Goal: Information Seeking & Learning: Check status

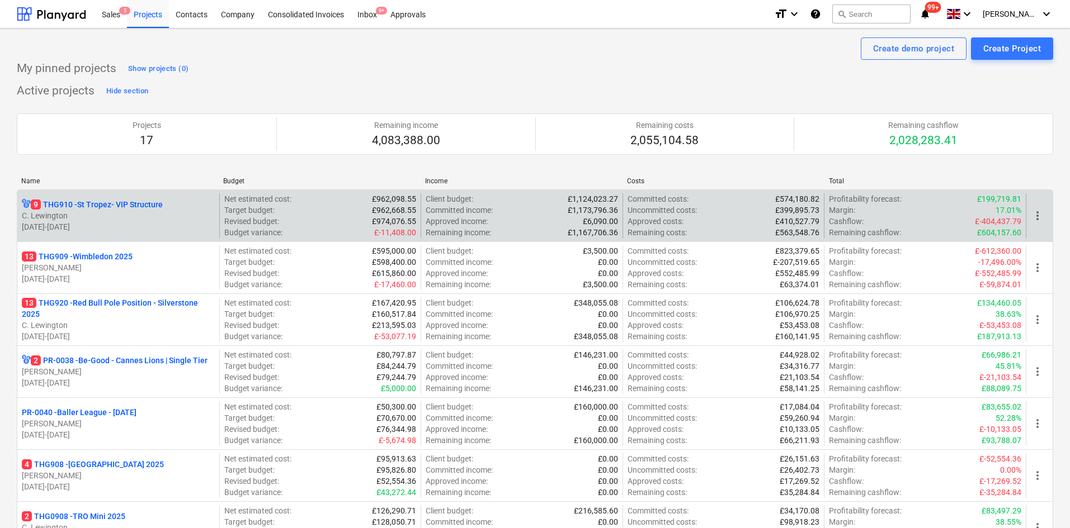
click at [118, 220] on p "C. Lewington" at bounding box center [118, 215] width 193 height 11
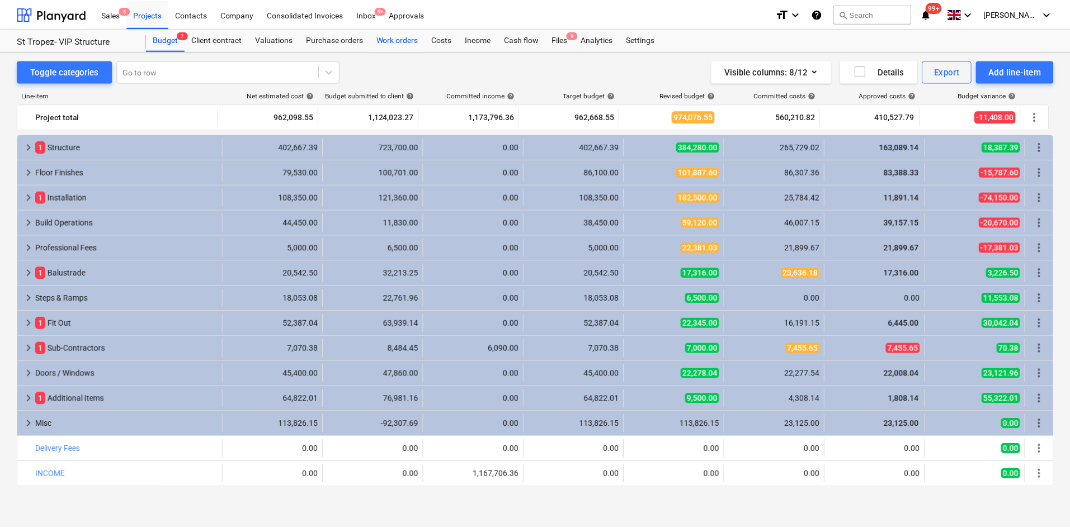
scroll to position [17, 0]
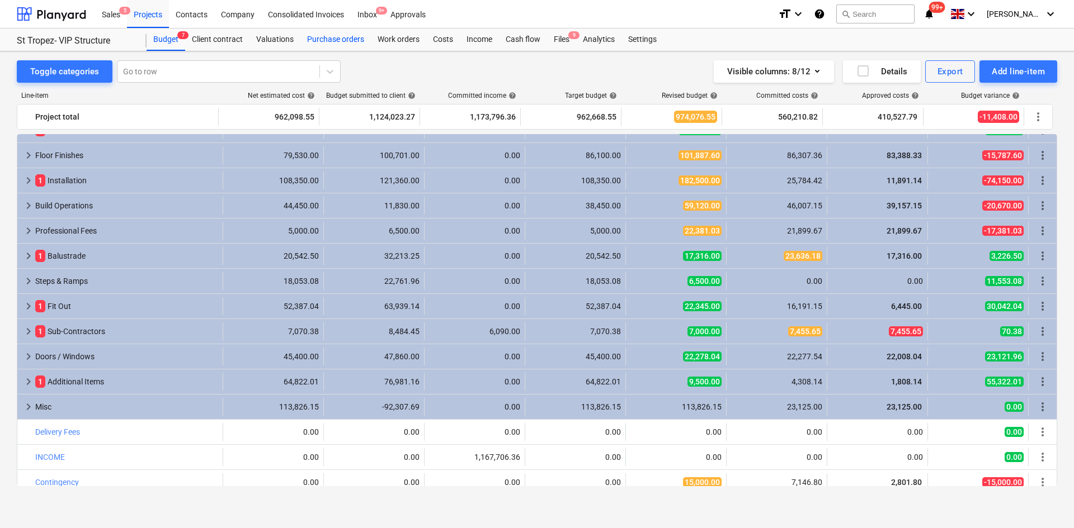
click at [349, 44] on div "Purchase orders" at bounding box center [335, 40] width 70 height 22
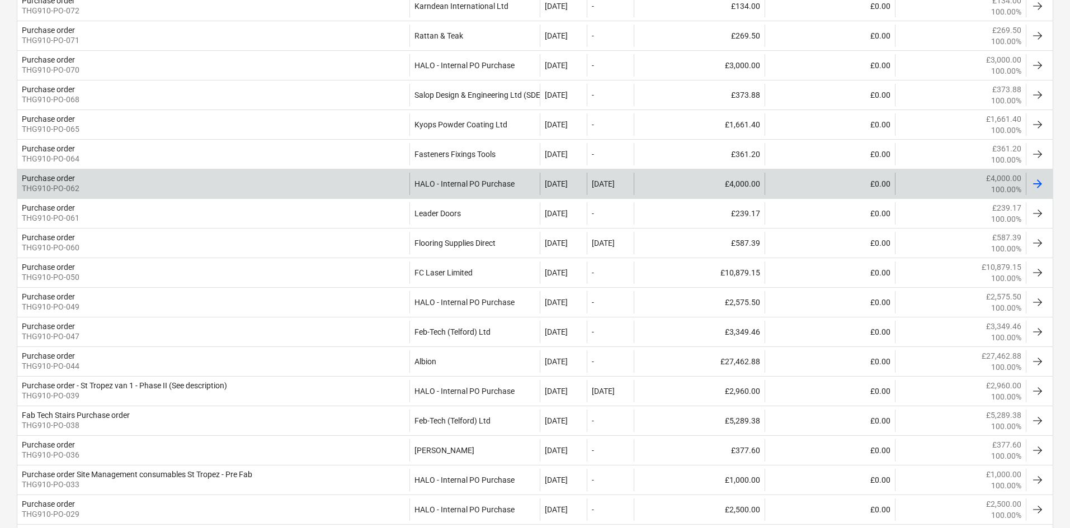
scroll to position [1118, 0]
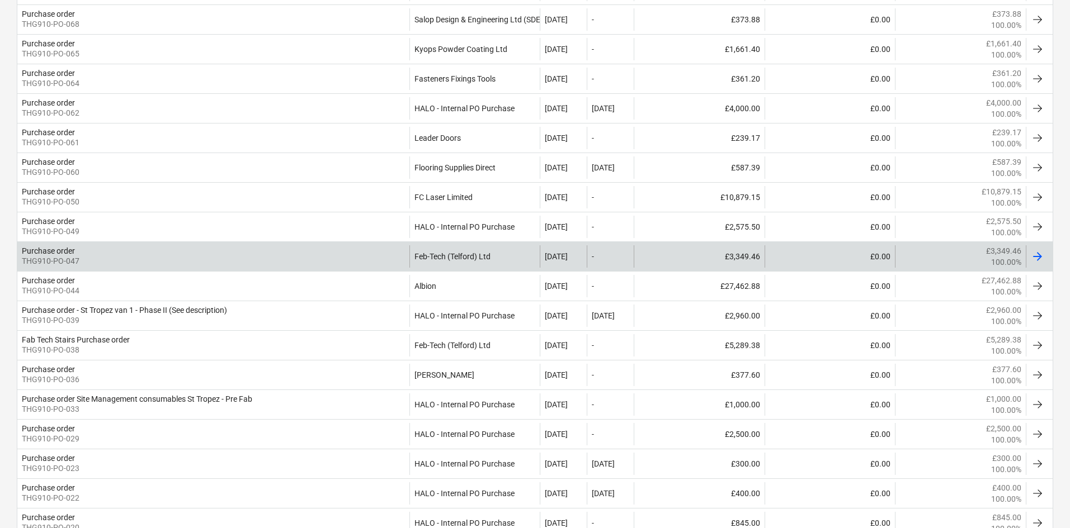
click at [244, 265] on div "Purchase order THG910-PO-047" at bounding box center [213, 256] width 392 height 22
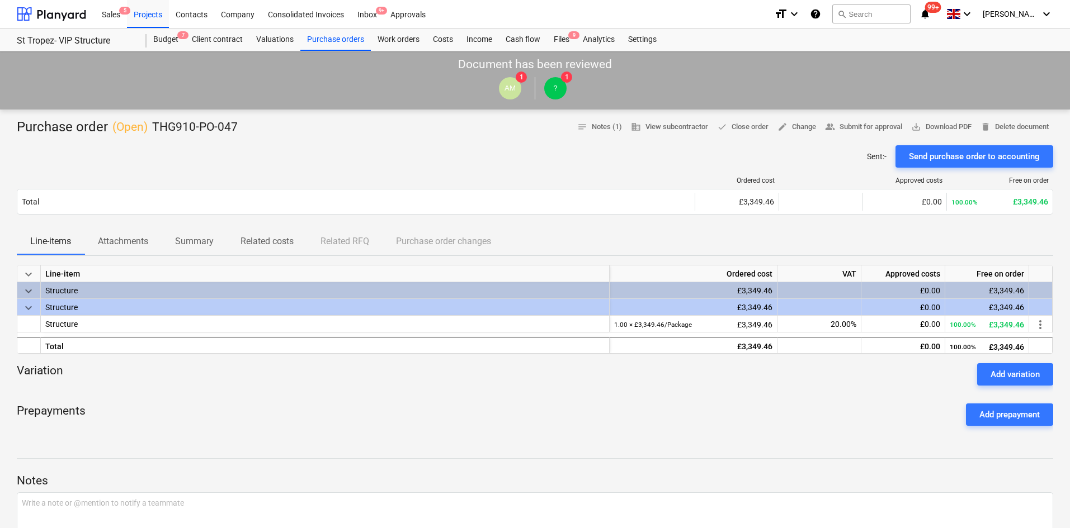
click at [116, 243] on p "Attachments" at bounding box center [123, 241] width 50 height 13
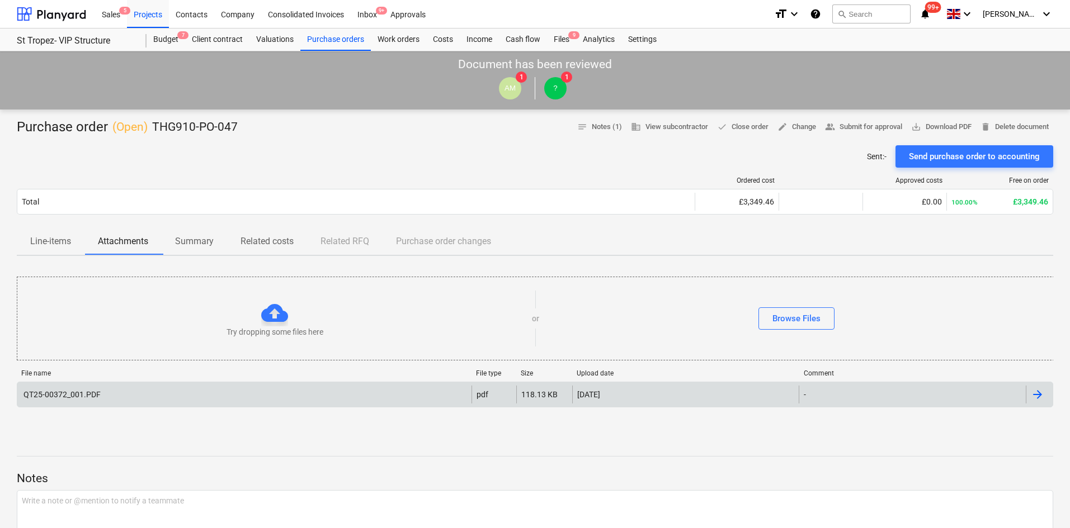
click at [105, 393] on div "QT25-00372_001.PDF" at bounding box center [244, 395] width 454 height 18
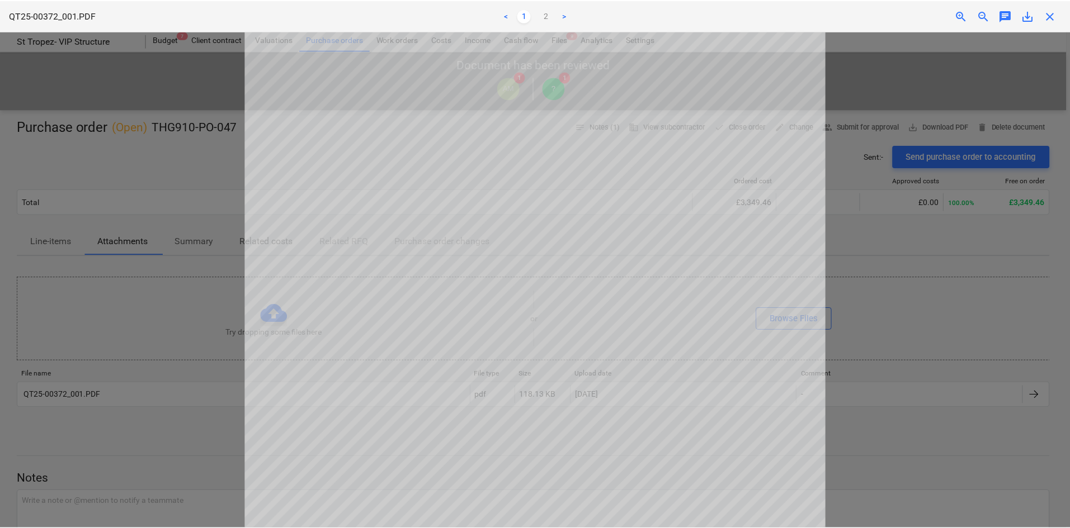
scroll to position [329, 0]
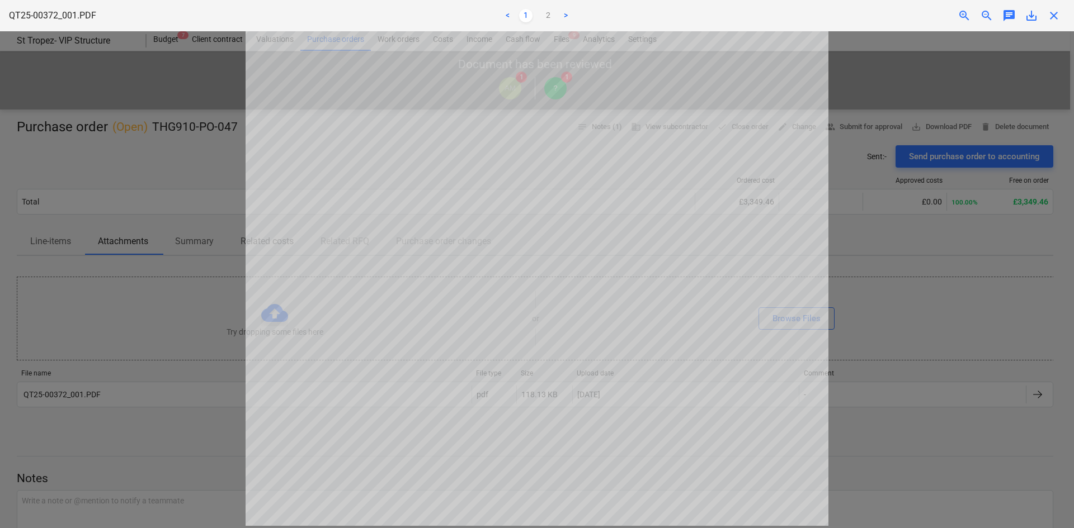
click at [98, 168] on div at bounding box center [537, 279] width 1074 height 497
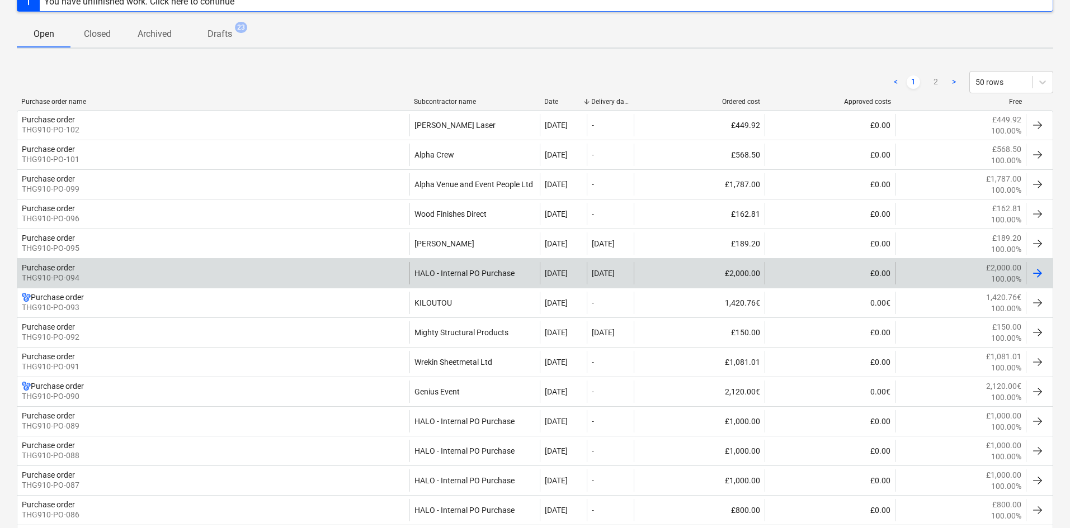
scroll to position [224, 0]
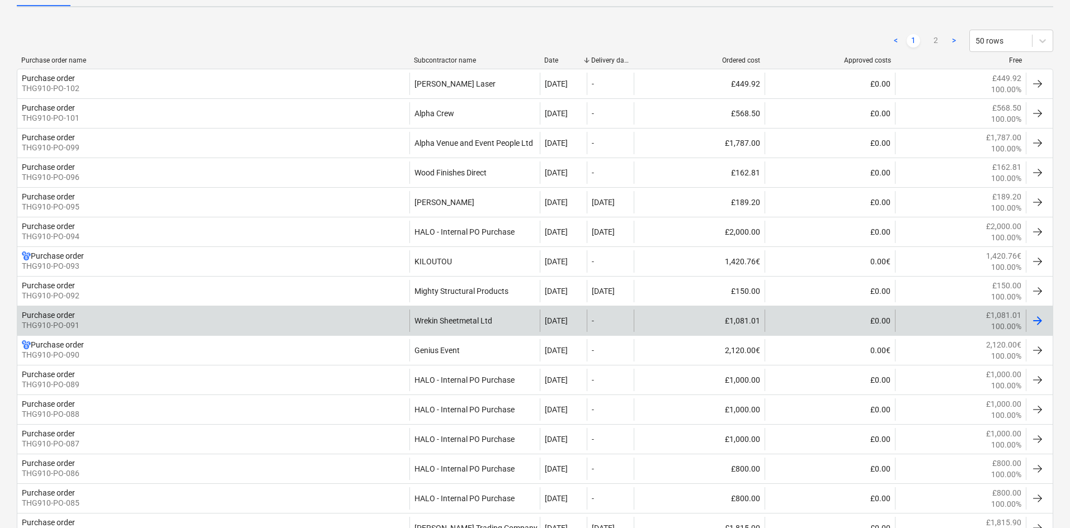
click at [289, 316] on div "Purchase order THG910-PO-091" at bounding box center [213, 321] width 392 height 22
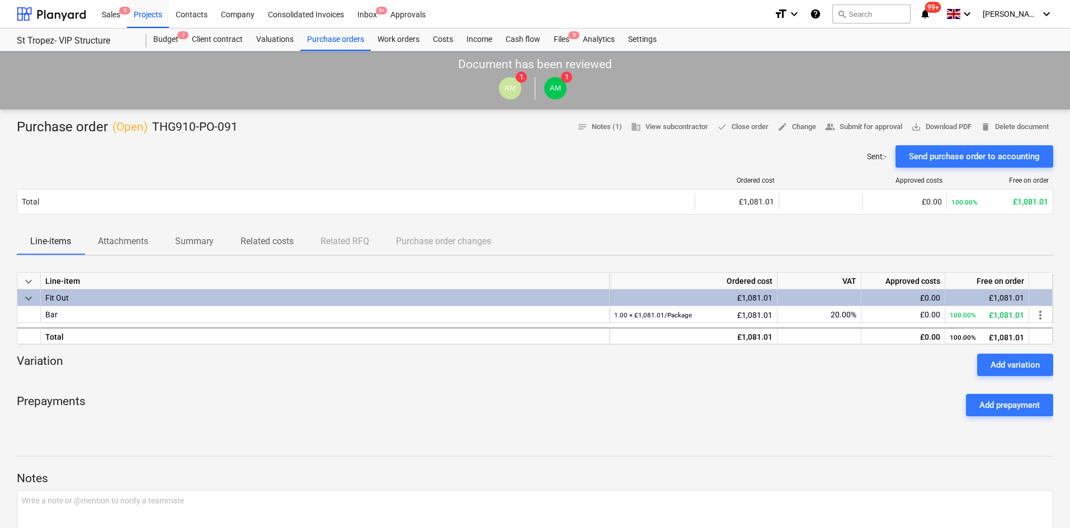
click at [123, 185] on div at bounding box center [356, 181] width 678 height 8
click at [121, 248] on p "Attachments" at bounding box center [123, 241] width 50 height 13
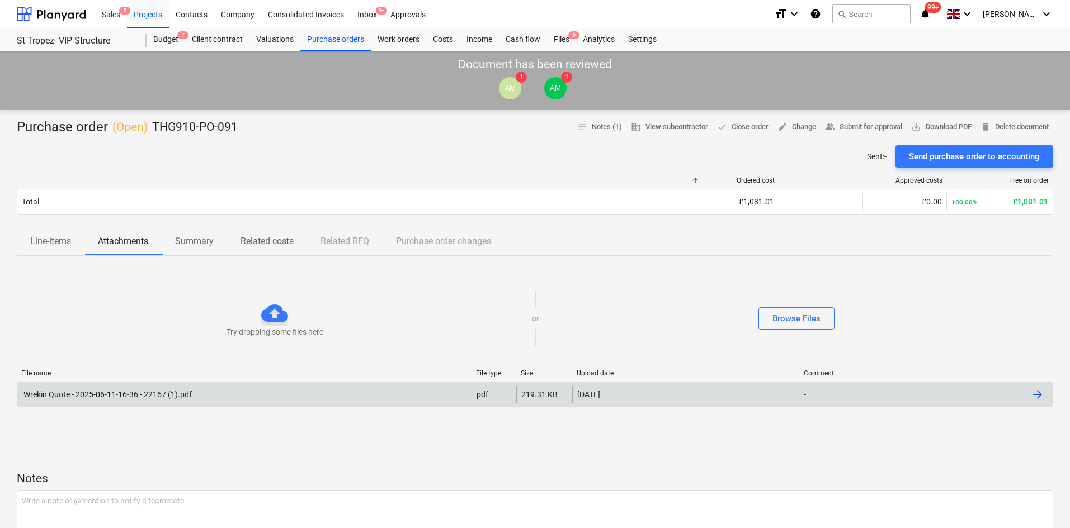
click at [141, 391] on div "Wrekin Quote - 2025-06-11-16-36 - 22167 (1).pdf" at bounding box center [107, 394] width 170 height 9
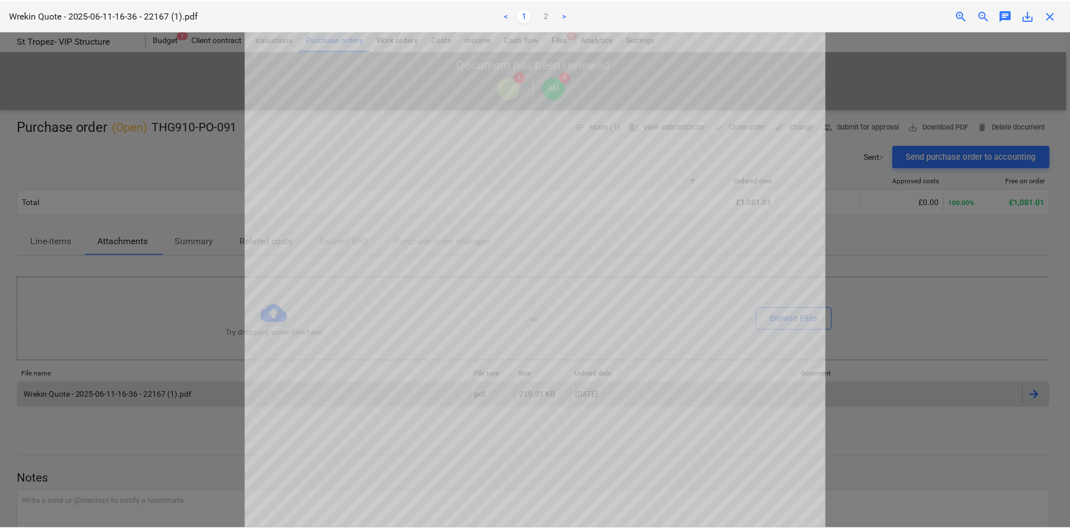
scroll to position [112, 0]
click at [130, 188] on div at bounding box center [537, 279] width 1074 height 497
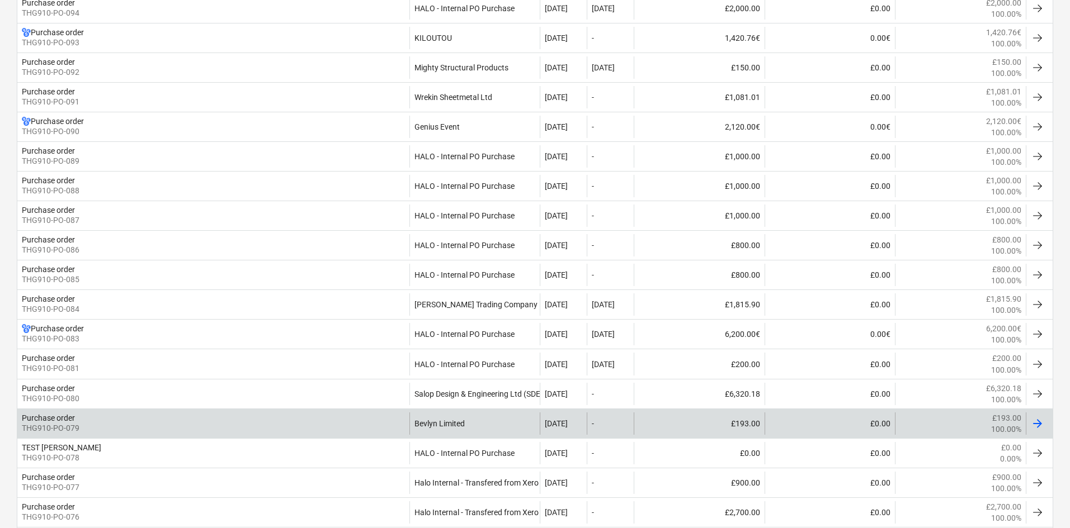
scroll to position [503, 0]
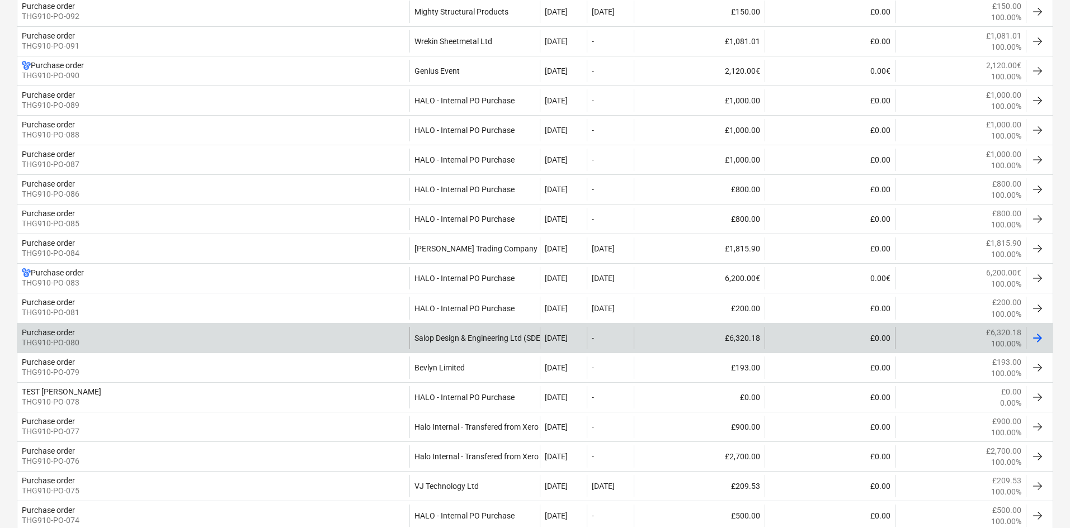
click at [301, 347] on div "Purchase order THG910-PO-080" at bounding box center [213, 338] width 392 height 22
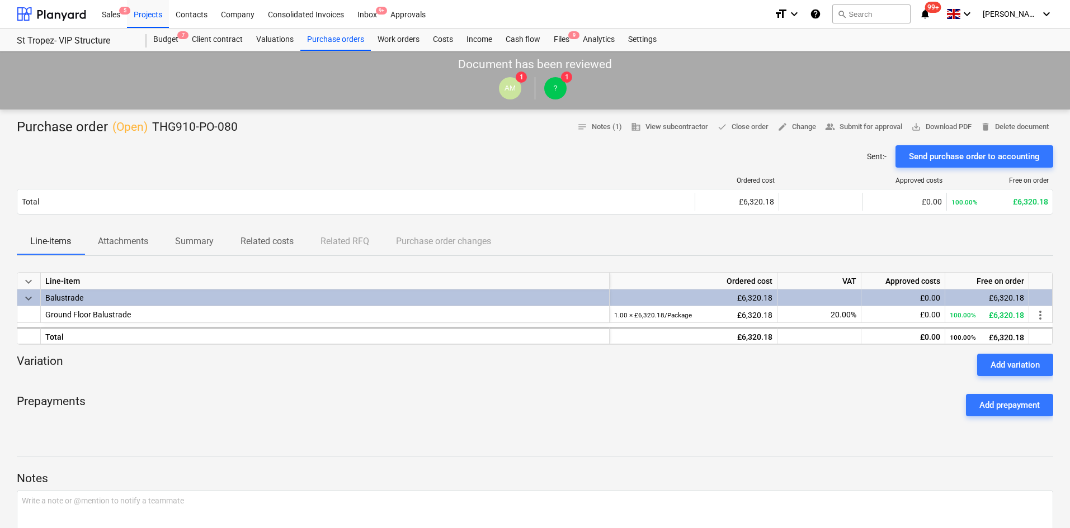
click at [111, 256] on div "Line-items Attachments Summary Related costs Related RFQ Purchase order changes" at bounding box center [535, 242] width 1036 height 28
click at [114, 244] on p "Attachments" at bounding box center [123, 241] width 50 height 13
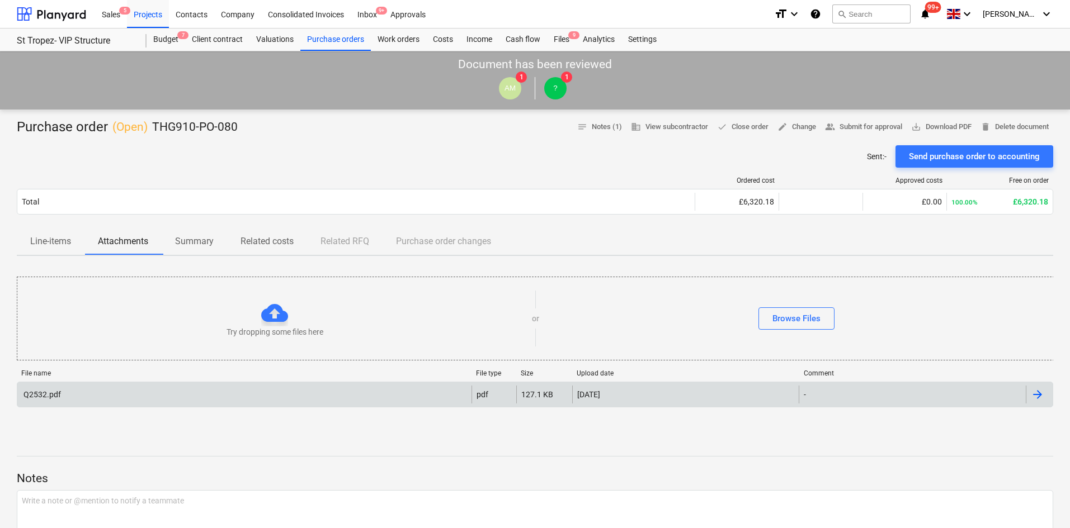
click at [144, 388] on div "Q2532.pdf" at bounding box center [244, 395] width 454 height 18
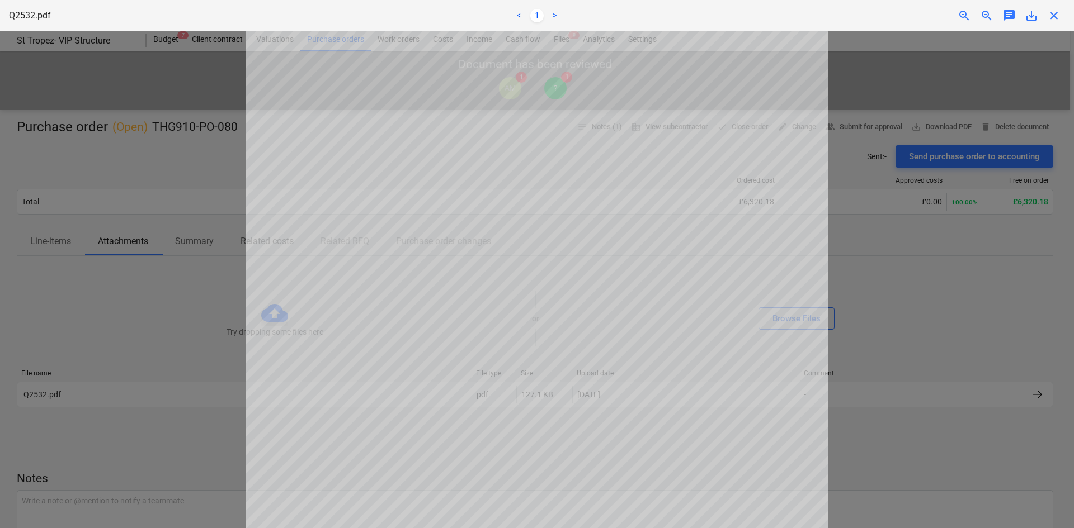
click at [102, 141] on div at bounding box center [537, 279] width 1074 height 497
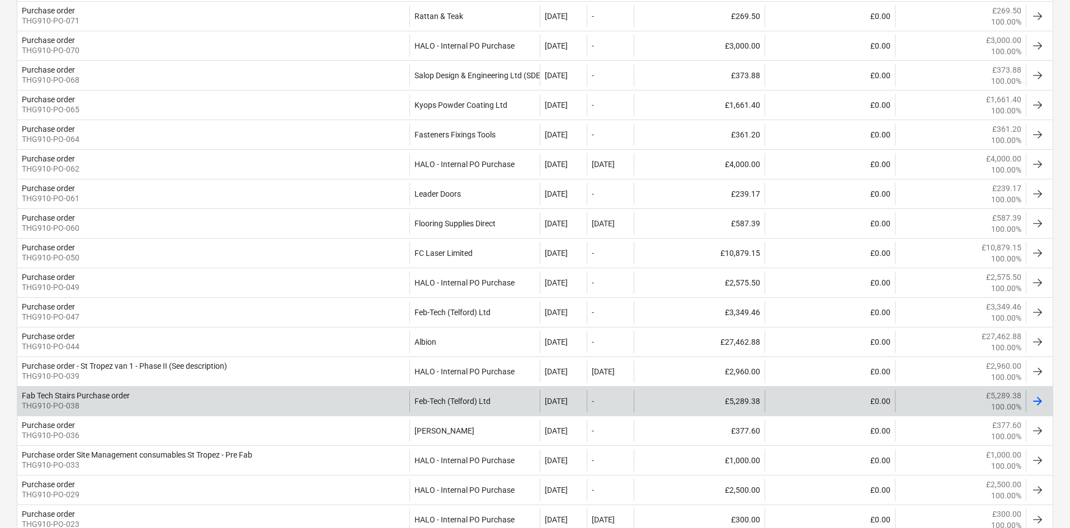
scroll to position [1118, 0]
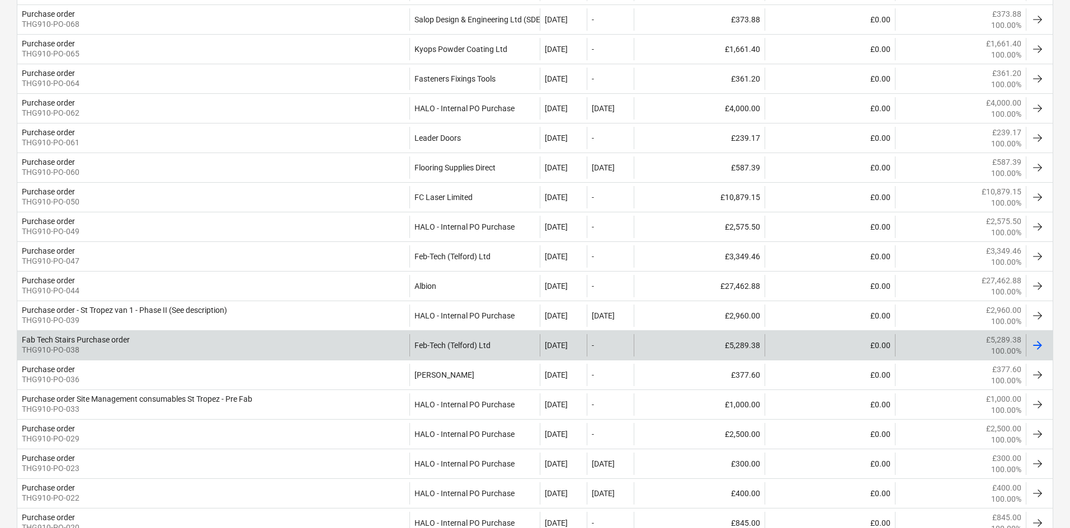
click at [287, 347] on div "Fab Tech Stairs Purchase order THG910-PO-038" at bounding box center [213, 345] width 392 height 22
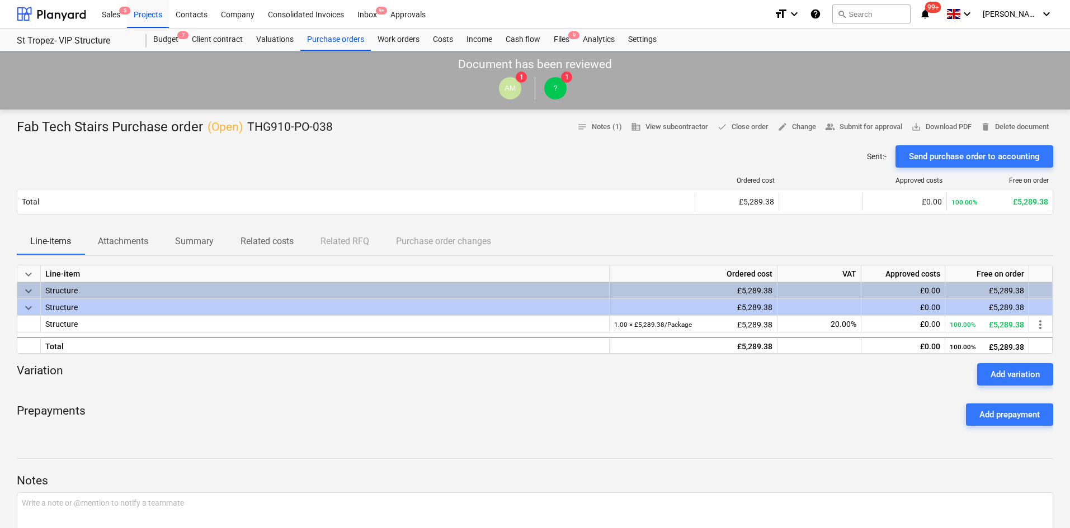
click at [124, 187] on div "Ordered cost Approved costs Free on order" at bounding box center [535, 183] width 1036 height 12
click at [133, 237] on p "Attachments" at bounding box center [123, 241] width 50 height 13
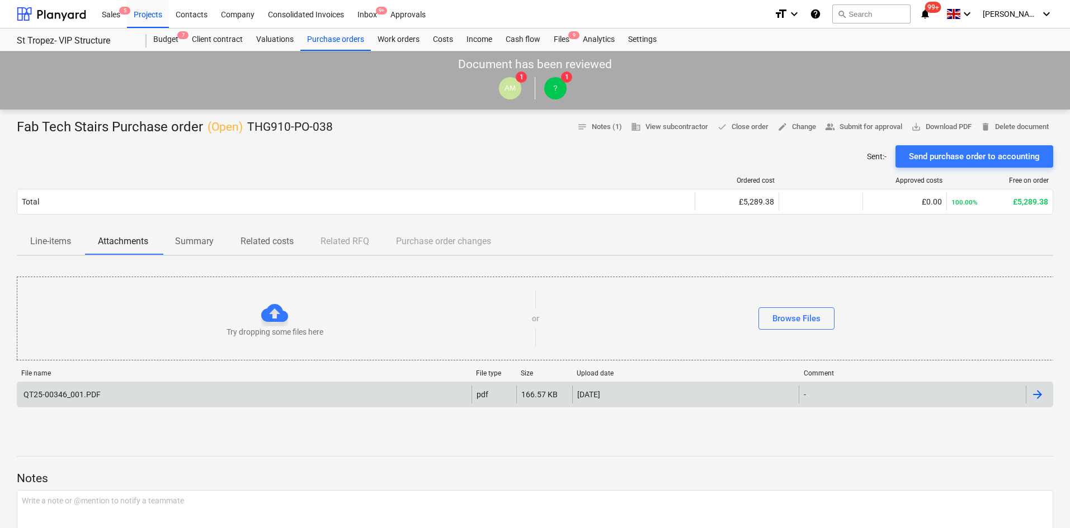
click at [138, 397] on div "QT25-00346_001.PDF" at bounding box center [244, 395] width 454 height 18
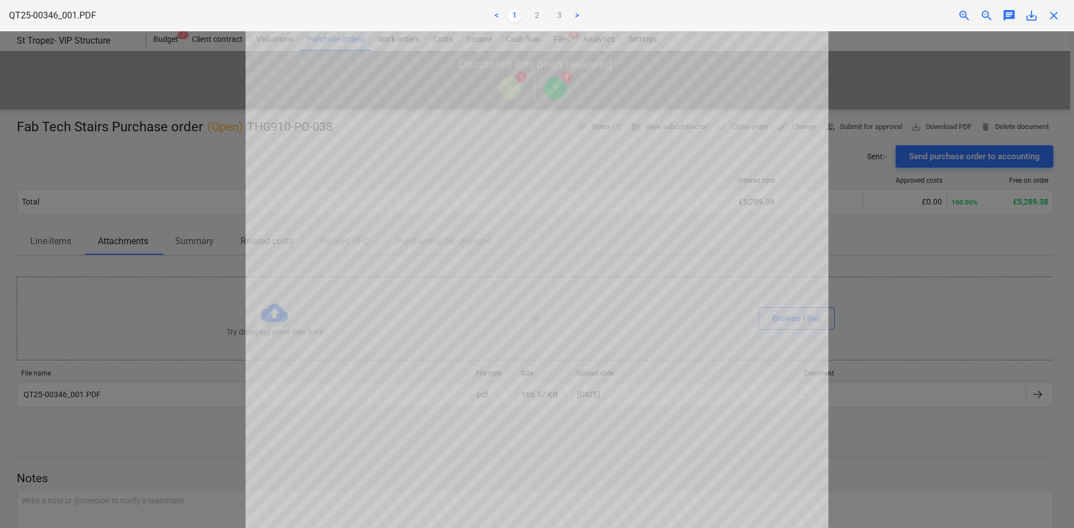
click at [1031, 17] on span "save_alt" at bounding box center [1030, 15] width 13 height 13
click at [177, 79] on div at bounding box center [537, 279] width 1074 height 497
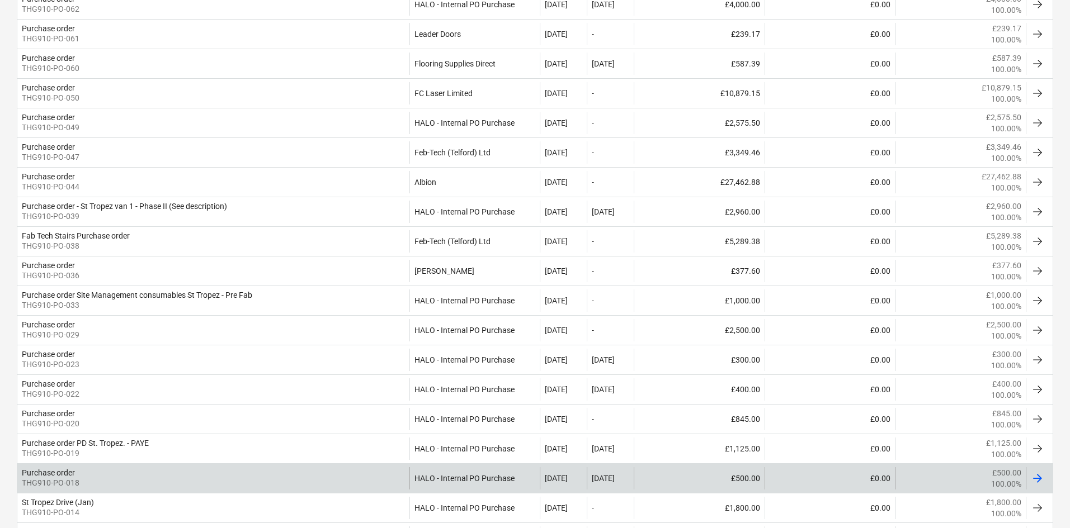
scroll to position [1310, 0]
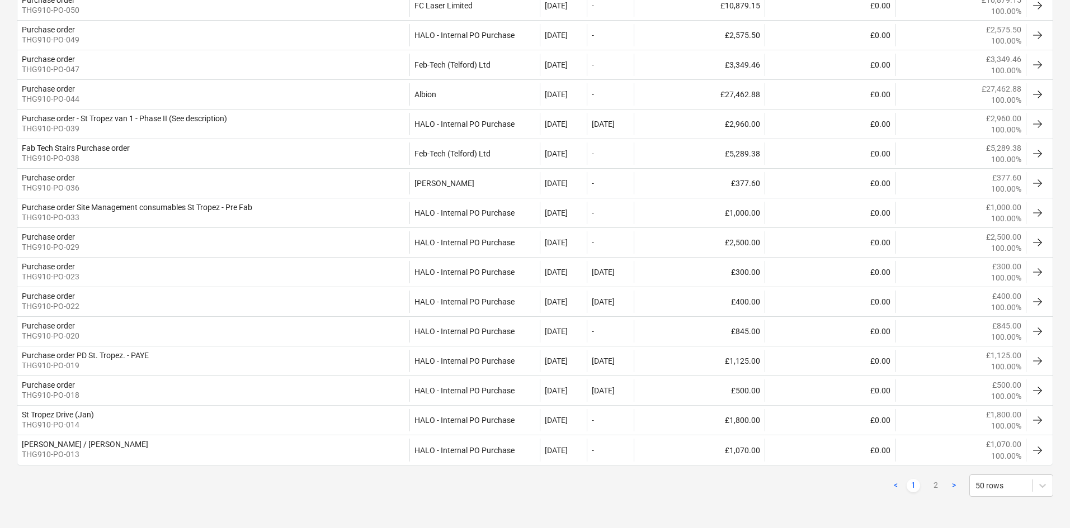
click at [931, 484] on link "2" at bounding box center [935, 485] width 13 height 13
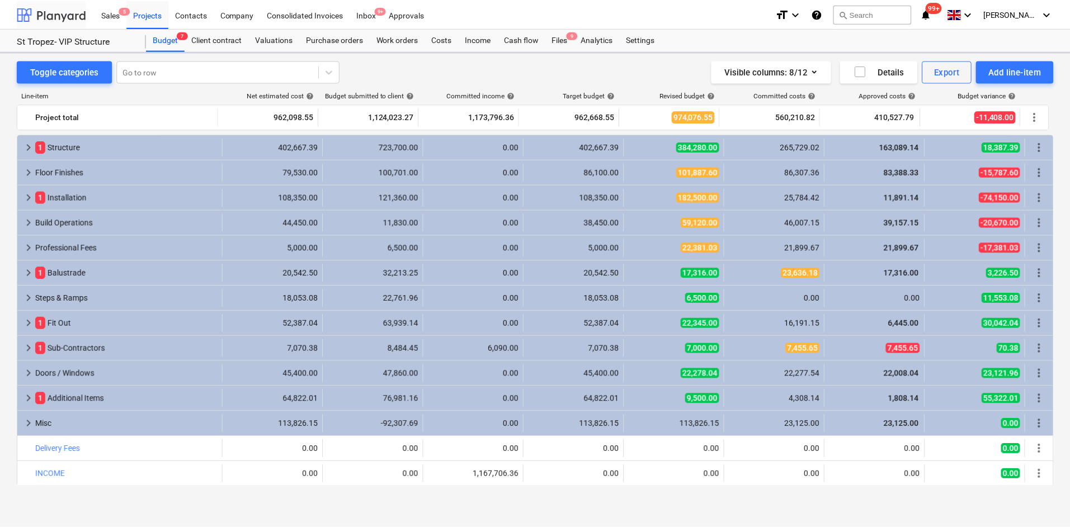
scroll to position [17, 0]
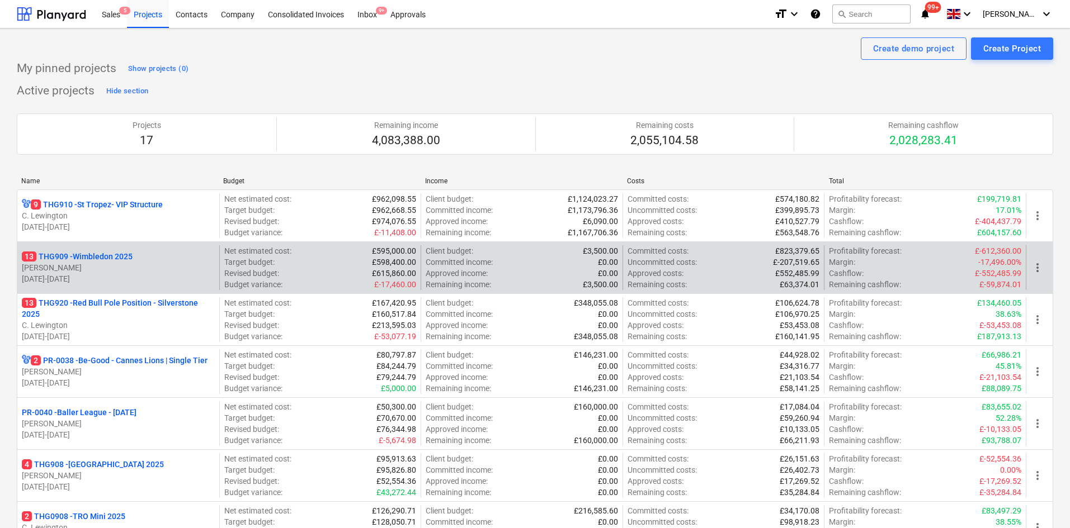
click at [144, 274] on p "[DATE] - [DATE]" at bounding box center [118, 278] width 193 height 11
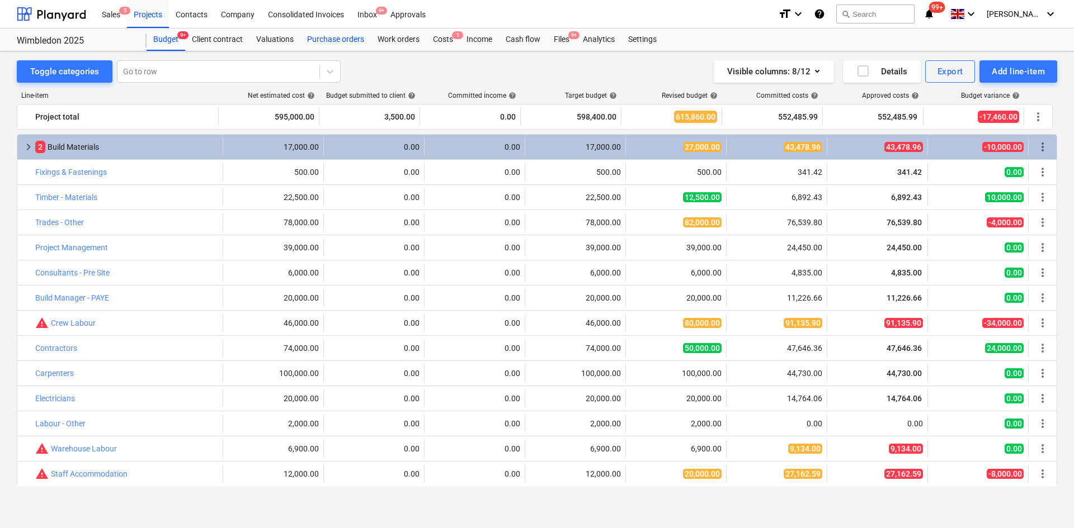
click at [317, 37] on div "Purchase orders" at bounding box center [335, 40] width 70 height 22
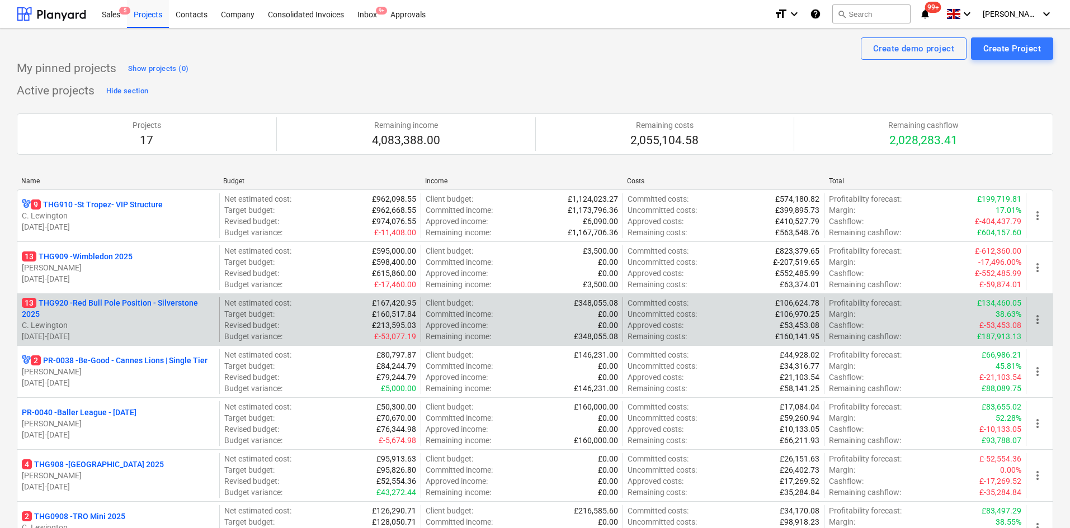
click at [120, 330] on p "C. Lewington" at bounding box center [118, 325] width 193 height 11
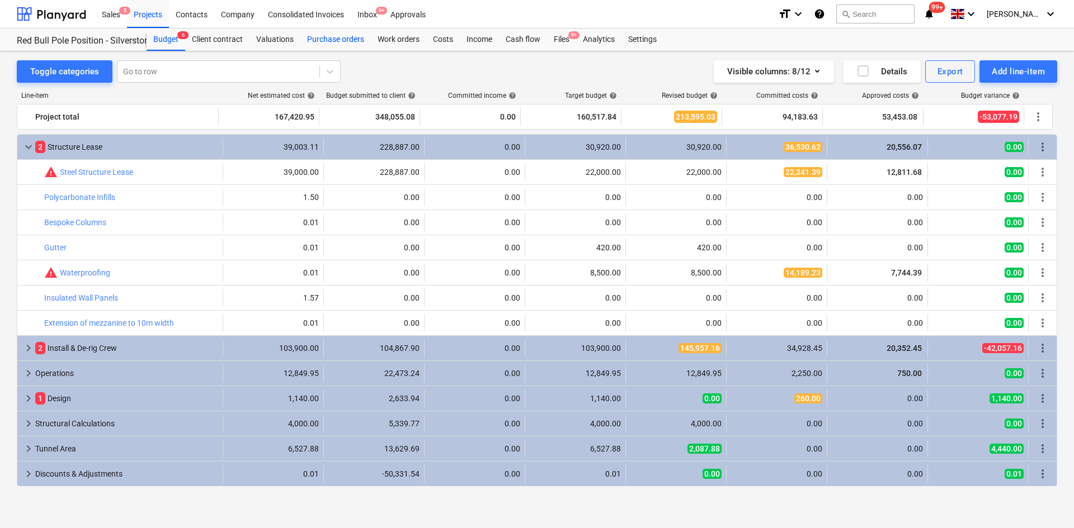
click at [349, 38] on div "Purchase orders" at bounding box center [335, 40] width 70 height 22
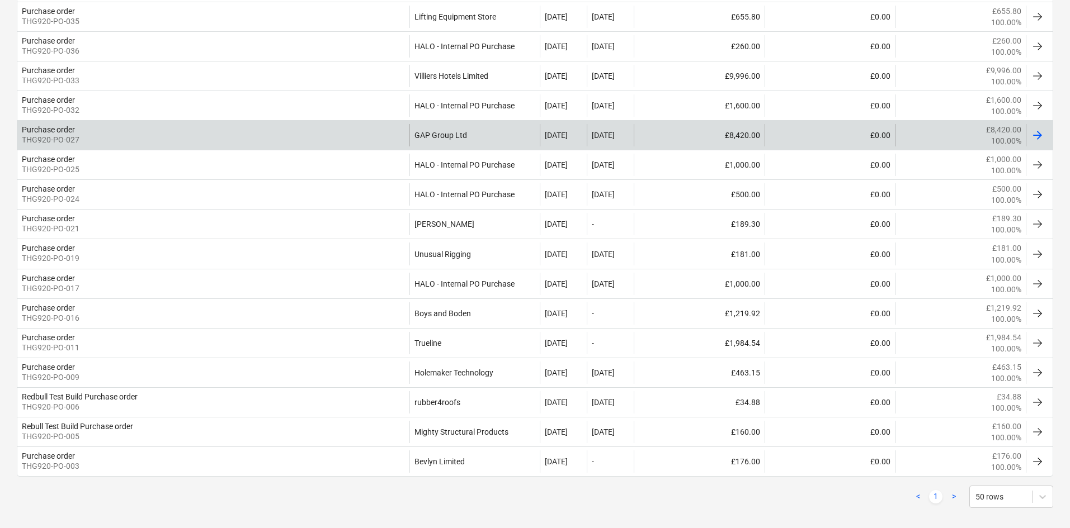
scroll to position [559, 0]
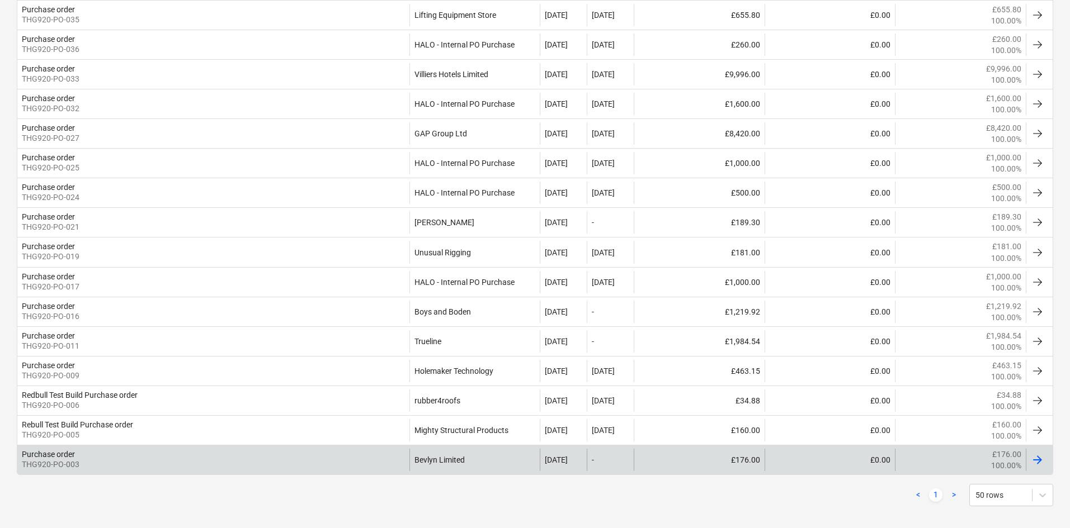
click at [364, 462] on div "Purchase order THG920-PO-003" at bounding box center [213, 460] width 392 height 22
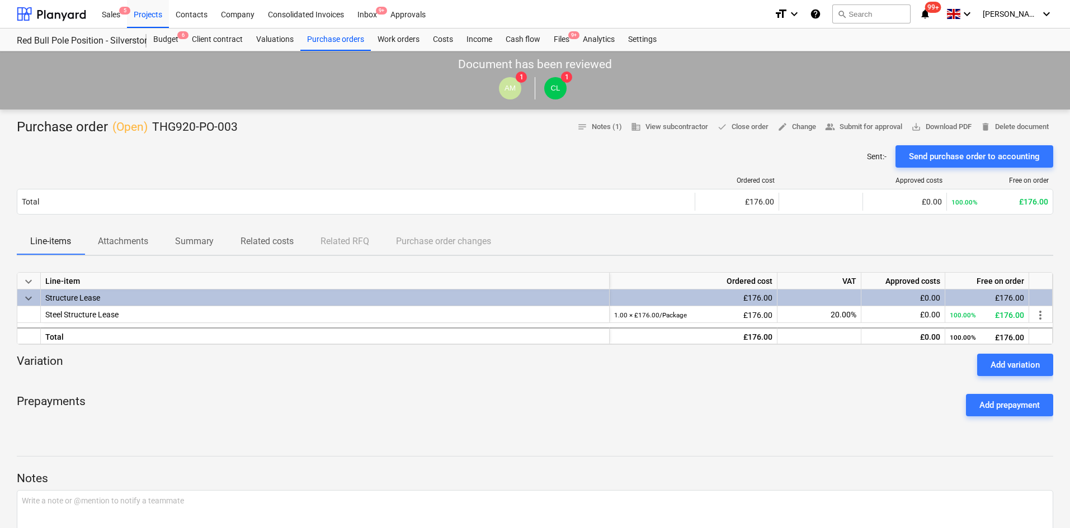
click at [119, 246] on p "Attachments" at bounding box center [123, 241] width 50 height 13
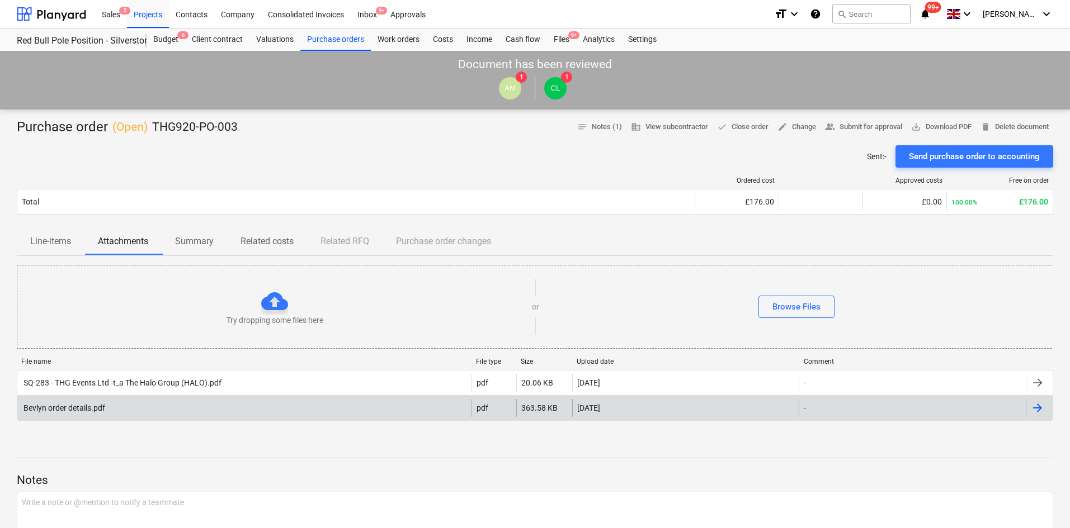
click at [116, 406] on div "Bevlyn order details.pdf" at bounding box center [244, 408] width 454 height 18
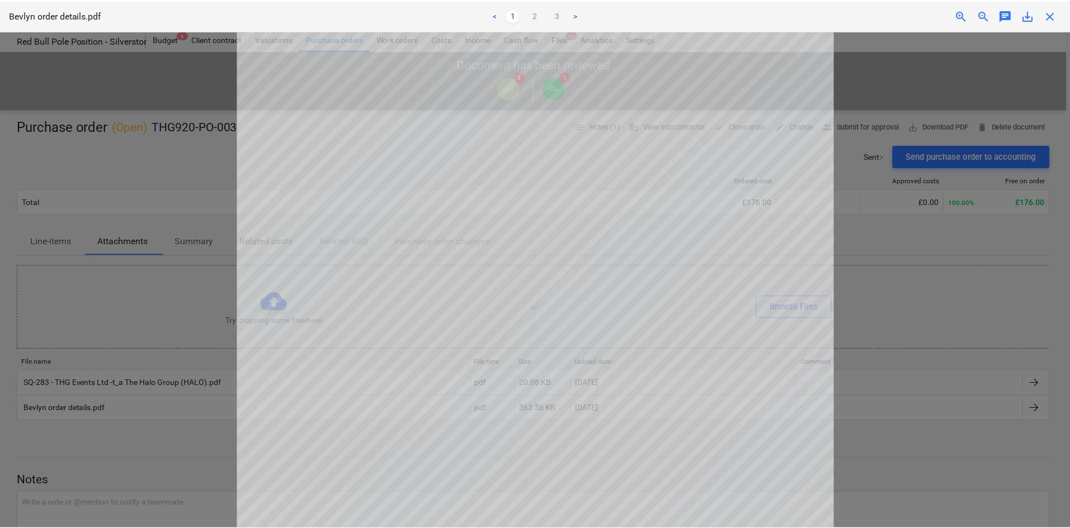
scroll to position [55, 0]
drag, startPoint x: 211, startPoint y: 361, endPoint x: 134, endPoint y: 328, distance: 83.4
click at [134, 328] on div at bounding box center [537, 279] width 1074 height 497
click at [135, 381] on div at bounding box center [537, 279] width 1074 height 497
click at [1058, 25] on div "Bevlyn order details.pdf < 1 2 3 > zoom_in zoom_out chat 0 save_alt close" at bounding box center [537, 15] width 1074 height 31
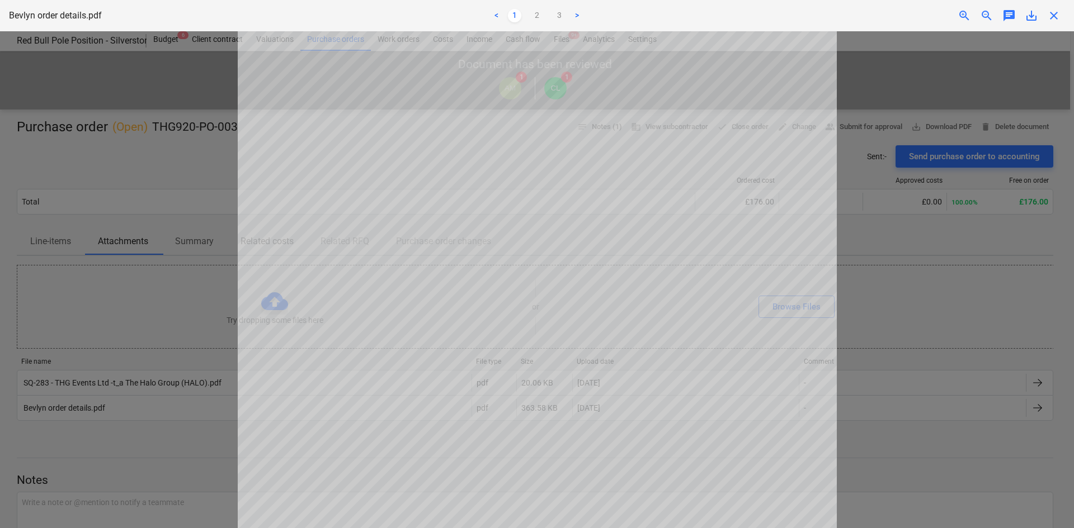
click at [1055, 23] on div "Bevlyn order details.pdf < 1 2 3 > zoom_in zoom_out chat 0 save_alt close" at bounding box center [537, 15] width 1074 height 31
click at [1047, 17] on span "close" at bounding box center [1053, 15] width 13 height 13
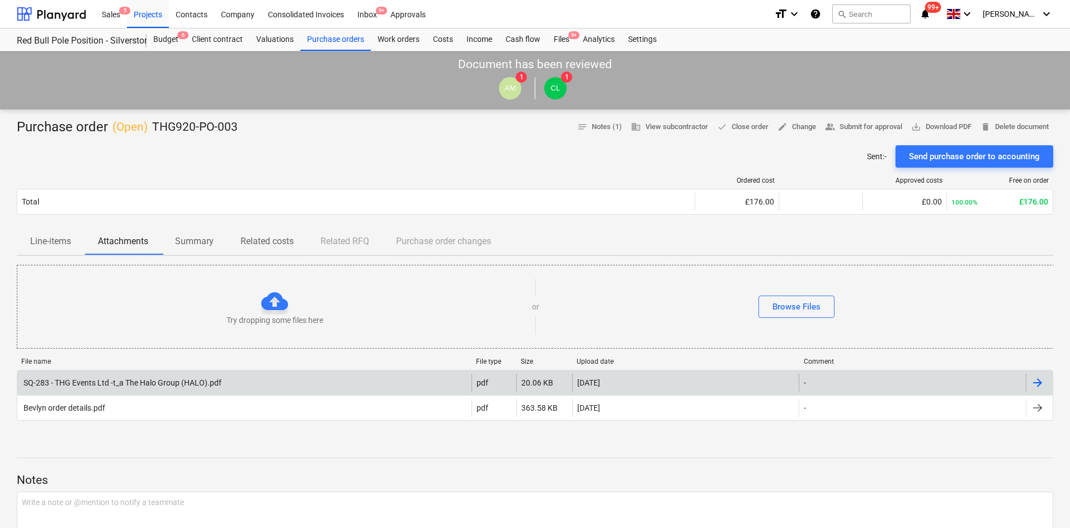
click at [163, 380] on div "SQ-283 - THG Events Ltd -t_a The Halo Group (HALO).pdf" at bounding box center [122, 383] width 200 height 9
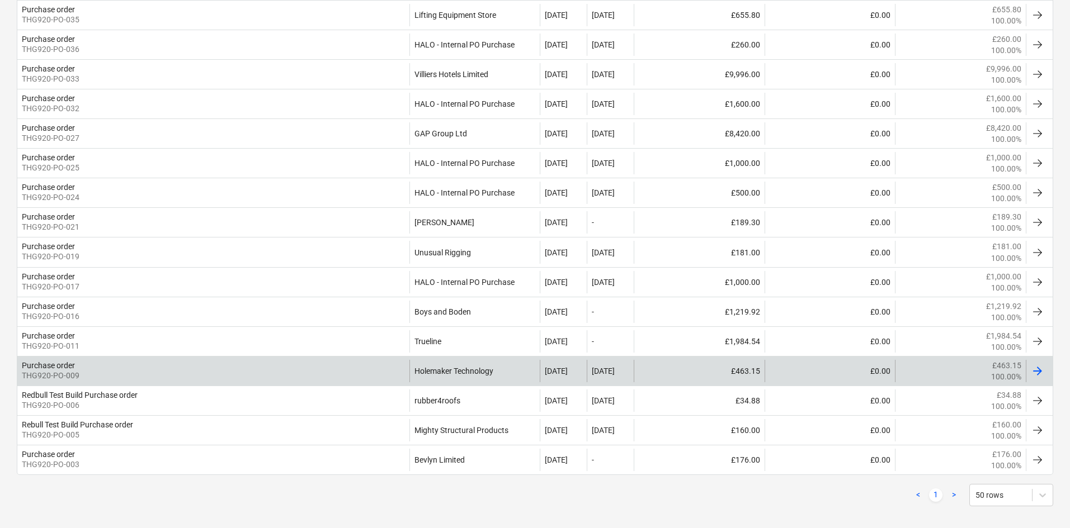
scroll to position [569, 0]
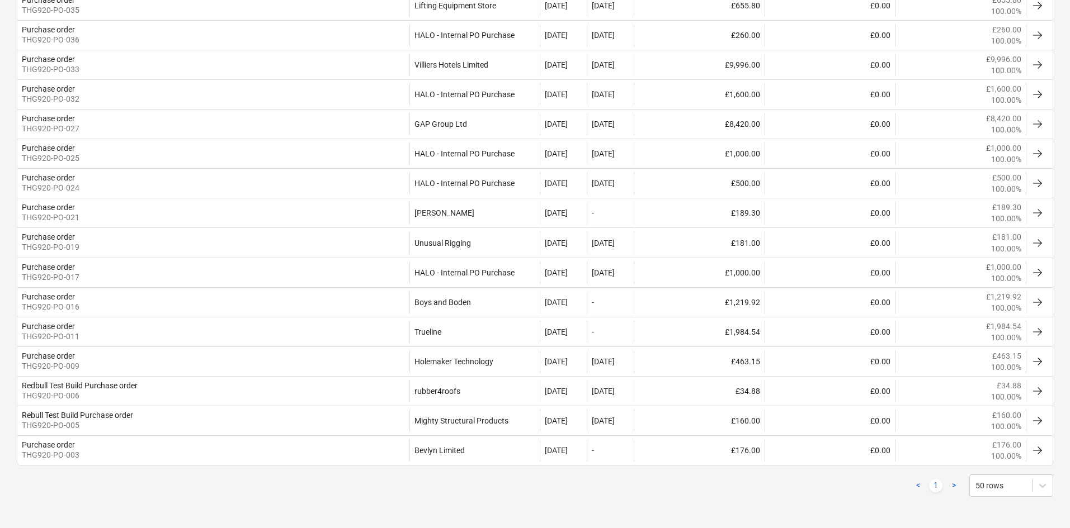
click at [952, 482] on link ">" at bounding box center [953, 485] width 13 height 13
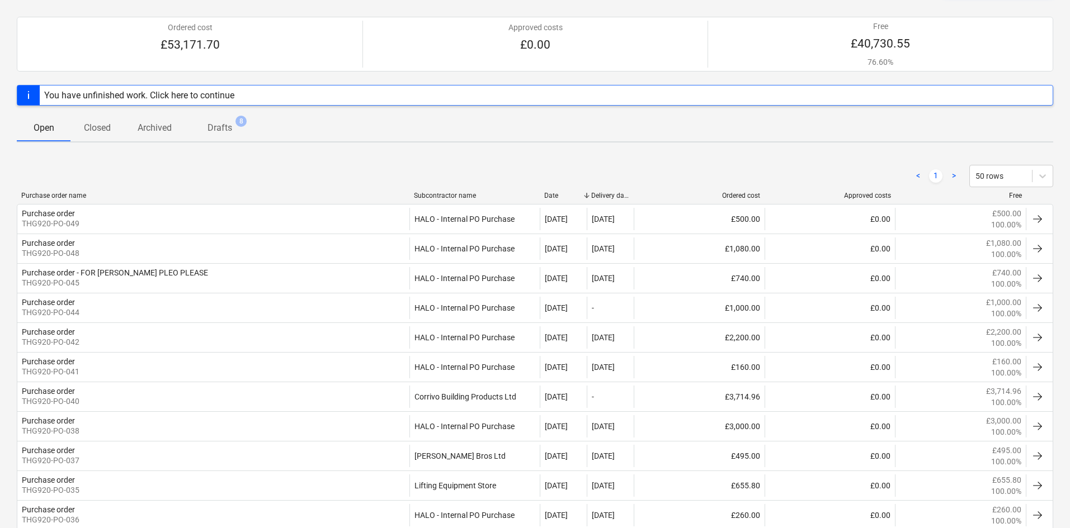
scroll to position [0, 0]
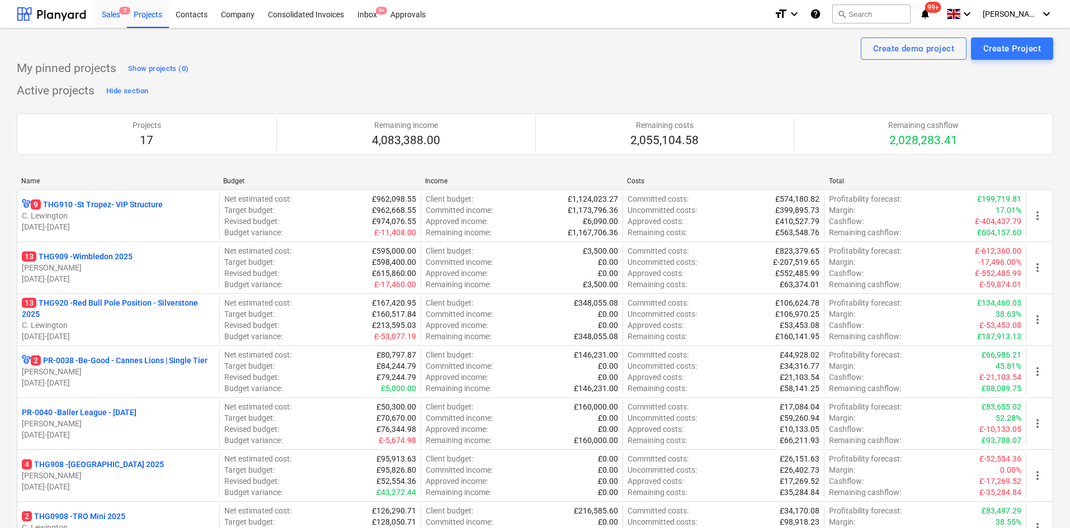
click at [115, 24] on div "Sales 5" at bounding box center [111, 13] width 32 height 29
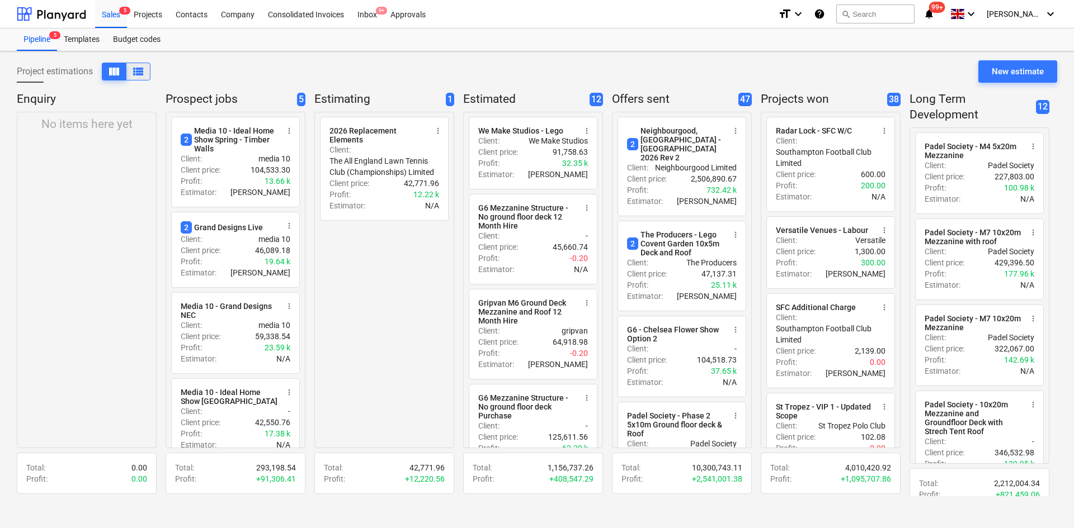
click at [127, 72] on button "view_list" at bounding box center [138, 72] width 25 height 18
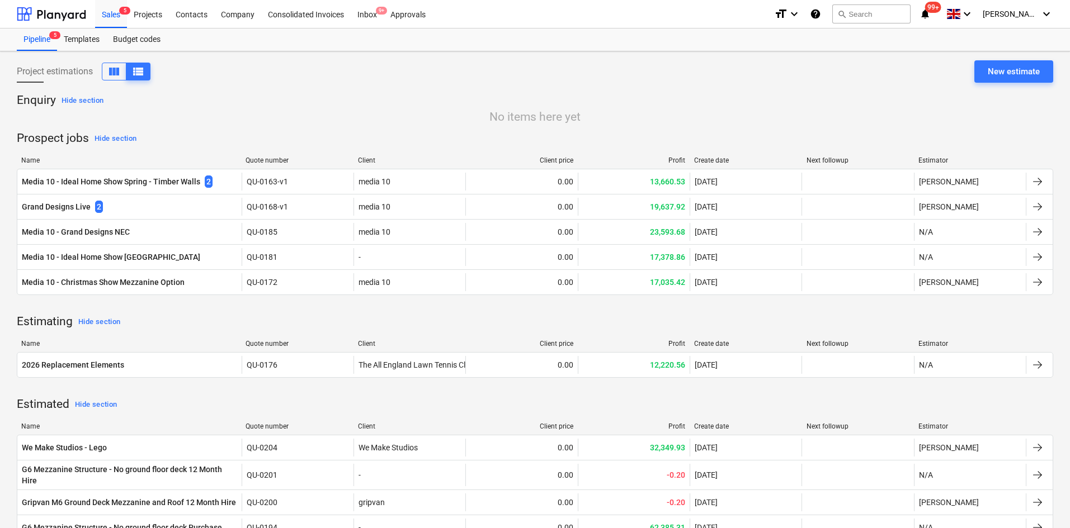
click at [209, 87] on div "Project estimations view_column view_list New estimate" at bounding box center [535, 75] width 1036 height 31
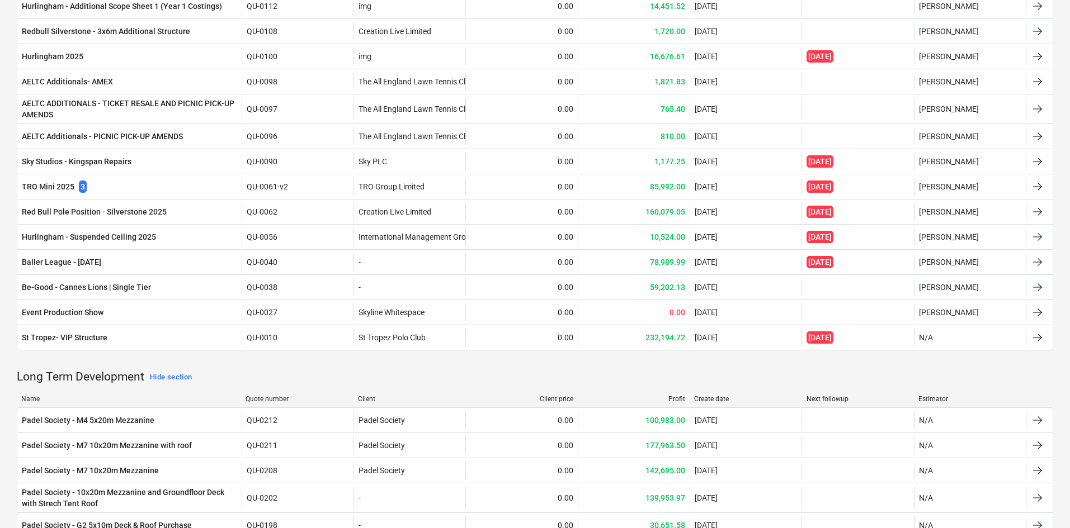
scroll to position [2350, 0]
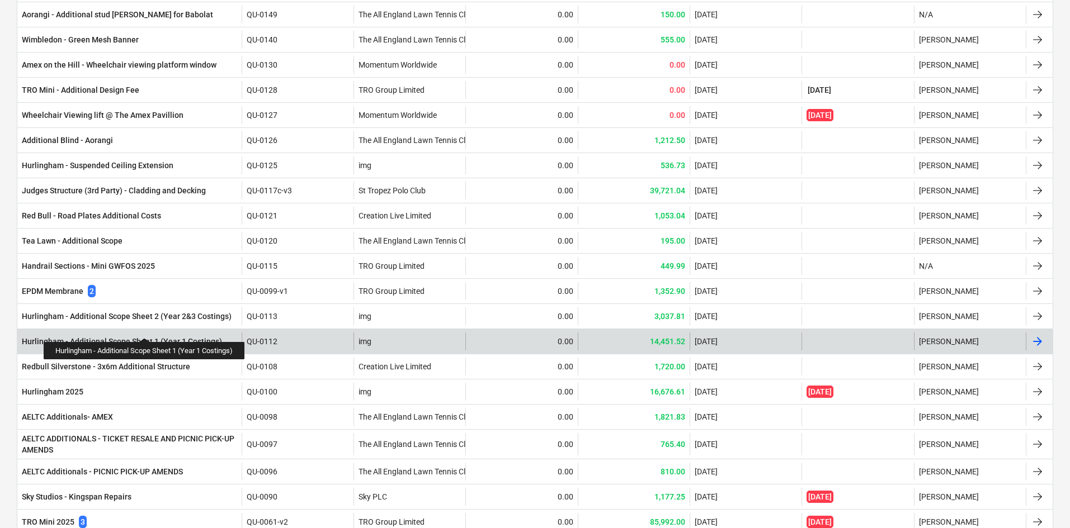
click at [146, 336] on div "Hurlingham - Additional Scope Sheet 1 (Year 1 Costings)" at bounding box center [122, 341] width 200 height 11
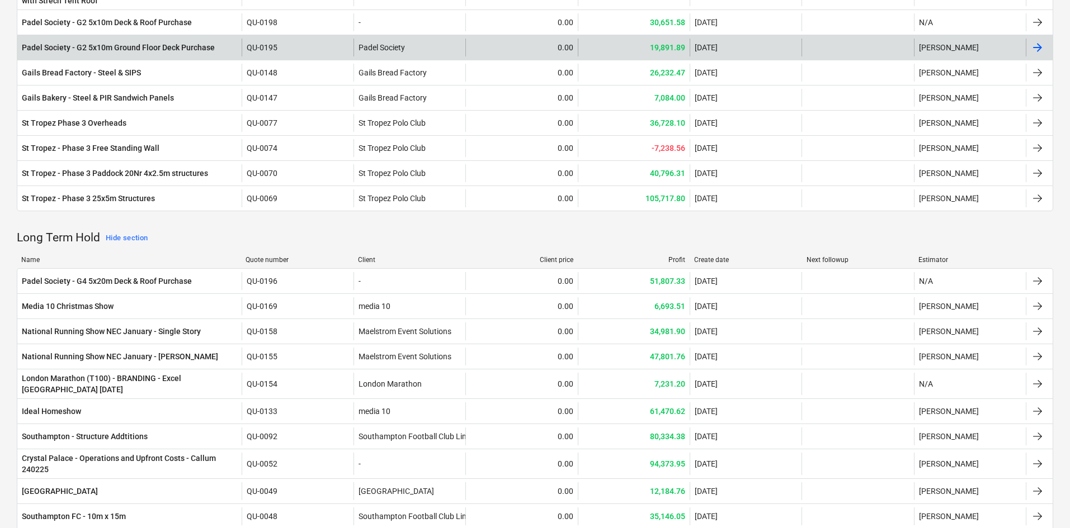
scroll to position [2238, 0]
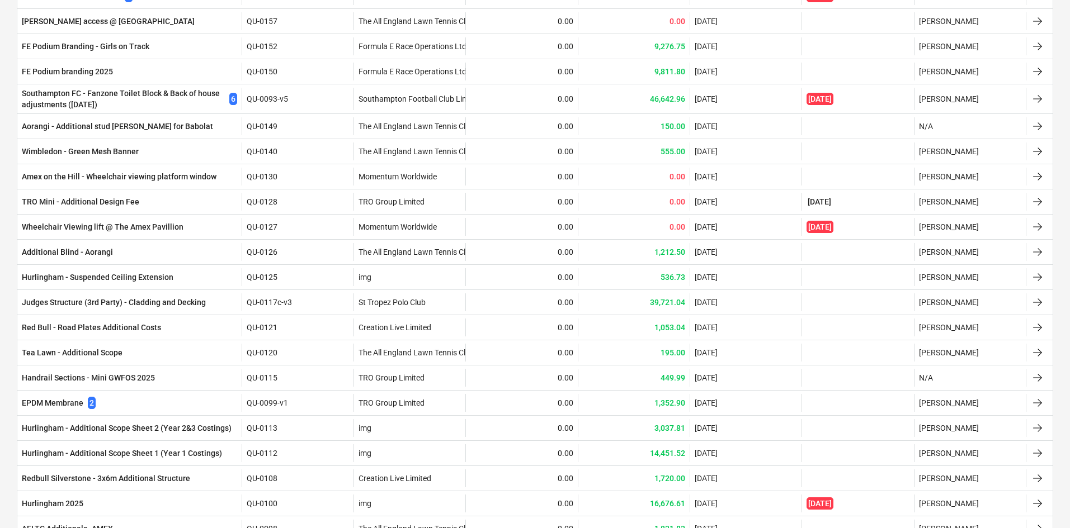
drag, startPoint x: 822, startPoint y: 39, endPoint x: 0, endPoint y: 205, distance: 838.6
click at [0, 205] on div "Project estimations view_column view_list New estimate Enquiry Hide section No …" at bounding box center [535, 154] width 1070 height 4682
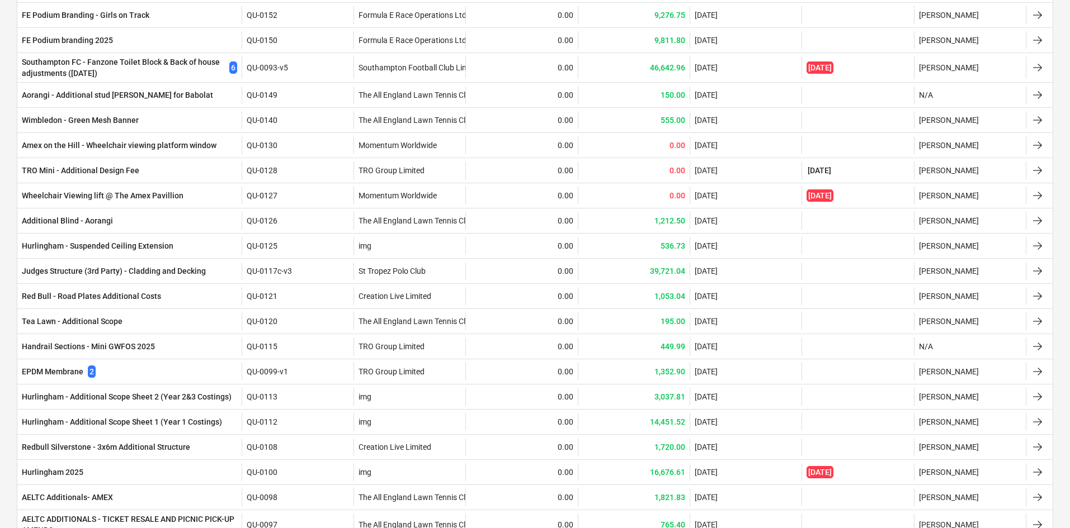
scroll to position [2294, 0]
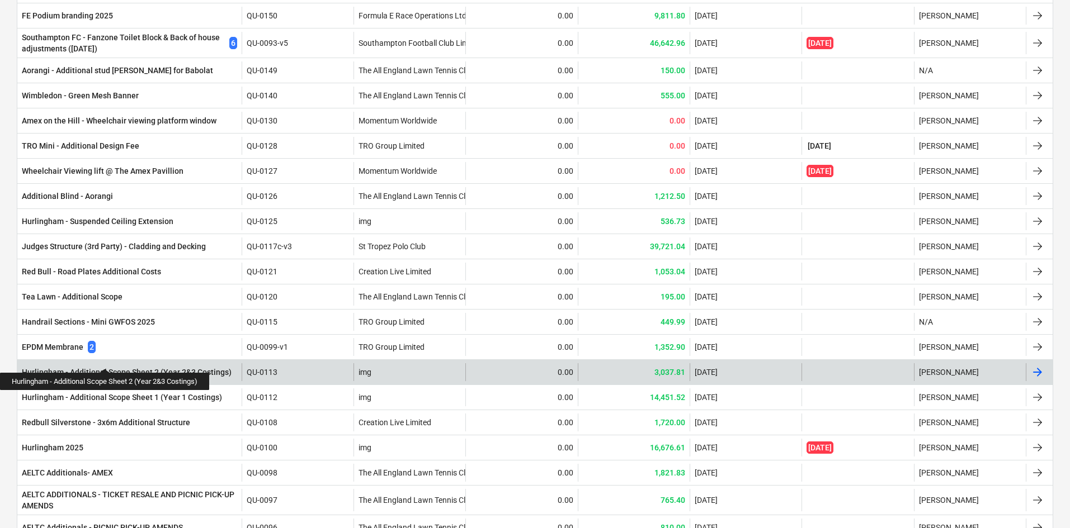
click at [107, 367] on div "Hurlingham - Additional Scope Sheet 2 (Year 2&3 Costings)" at bounding box center [127, 372] width 210 height 11
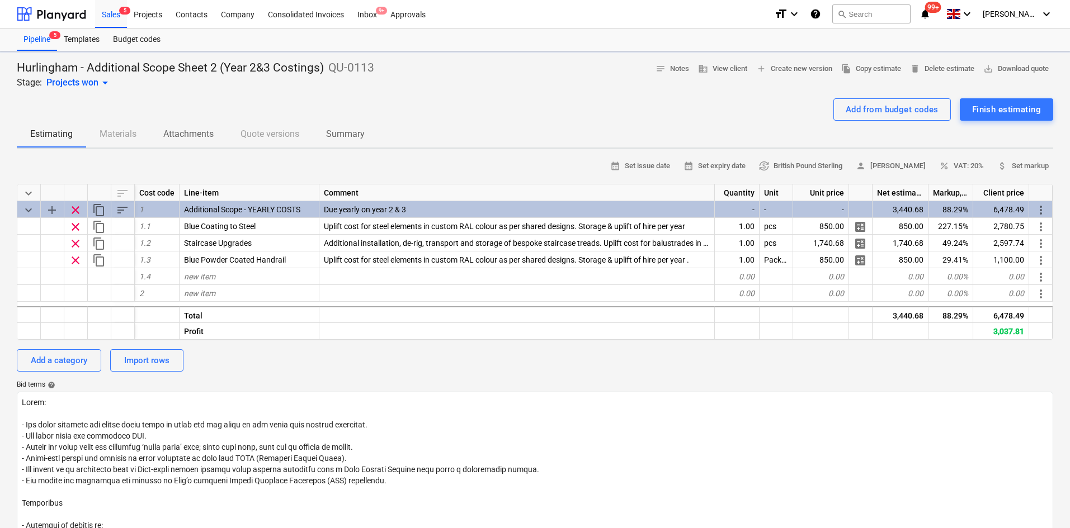
type textarea "x"
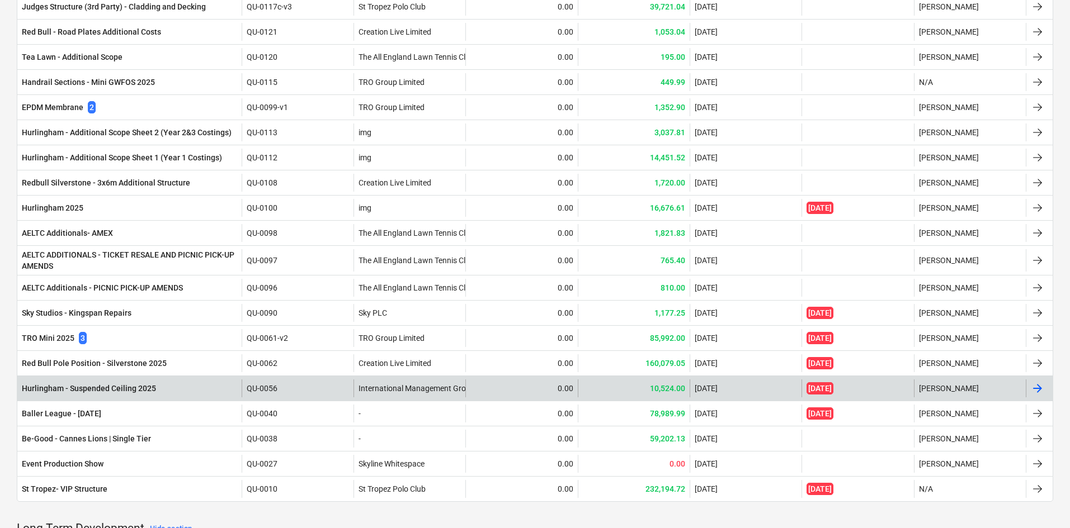
scroll to position [2559, 0]
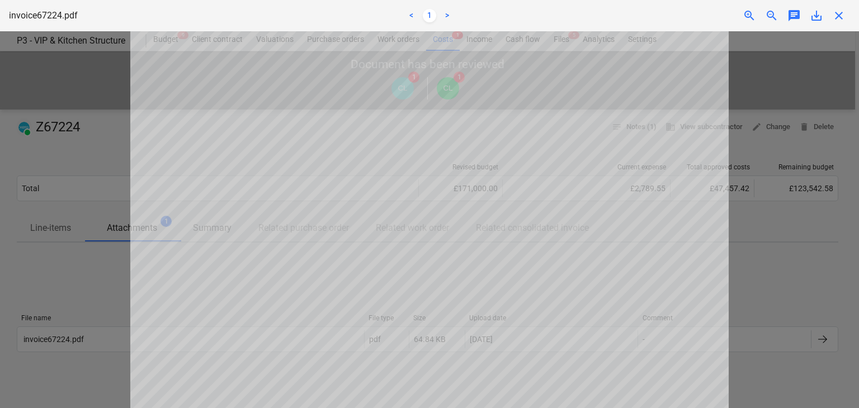
scroll to position [112, 0]
